Goal: Navigation & Orientation: Find specific page/section

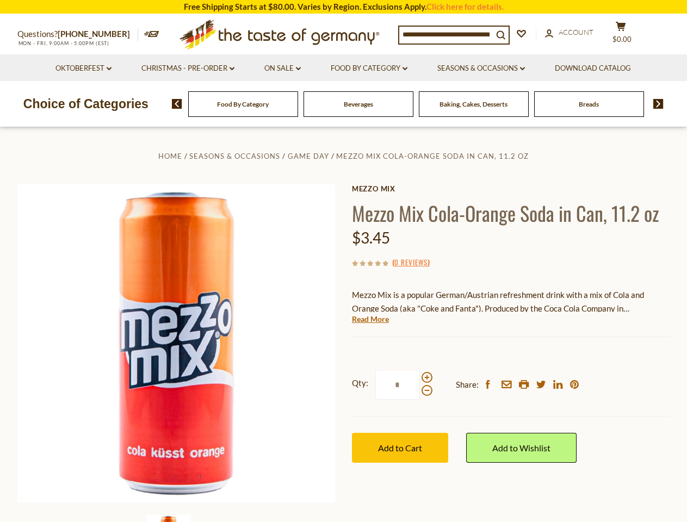
click at [343, 261] on div "Home Seasons & Occasions Game Day Mezzo Mix Cola-Orange Soda in Can, 11.2 oz Me…" at bounding box center [343, 358] width 669 height 418
click at [449, 34] on input at bounding box center [446, 34] width 94 height 15
click at [627, 35] on span "$0.00" at bounding box center [621, 39] width 19 height 9
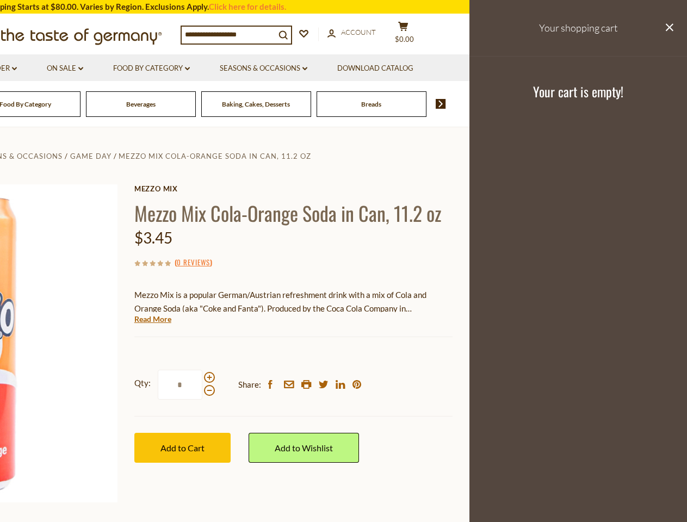
click at [188, 69] on icon at bounding box center [187, 68] width 5 height 3
click at [283, 69] on link "Seasons & Occasions dropdown_arrow" at bounding box center [264, 69] width 88 height 12
click at [370, 69] on link "Download Catalog" at bounding box center [375, 69] width 76 height 12
click at [483, 69] on footer "Your cart is empty!" at bounding box center [577, 91] width 217 height 70
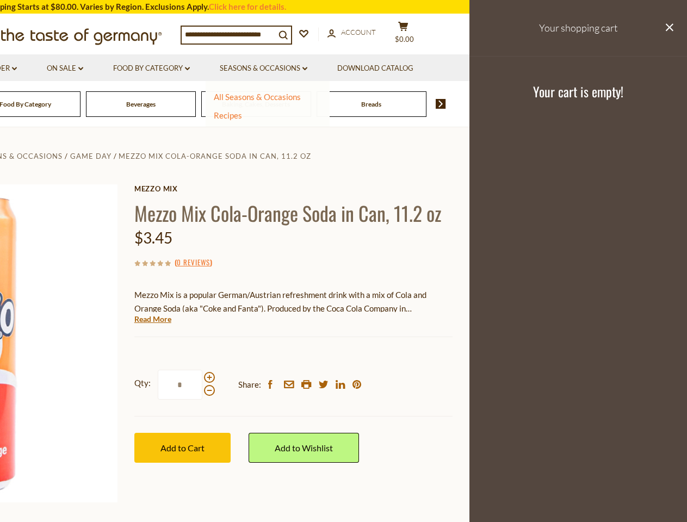
click at [80, 104] on div "Breads" at bounding box center [26, 104] width 110 height 26
click at [80, 104] on div "Beverages" at bounding box center [26, 104] width 110 height 26
